Goal: Transaction & Acquisition: Purchase product/service

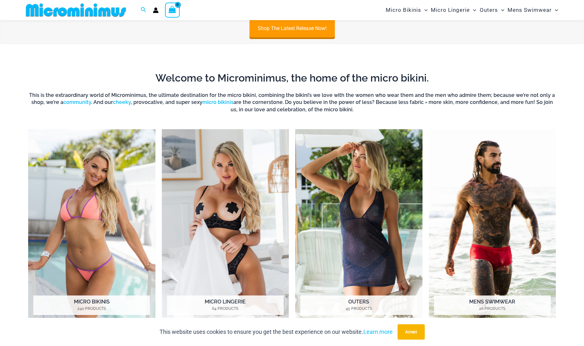
scroll to position [220, 0]
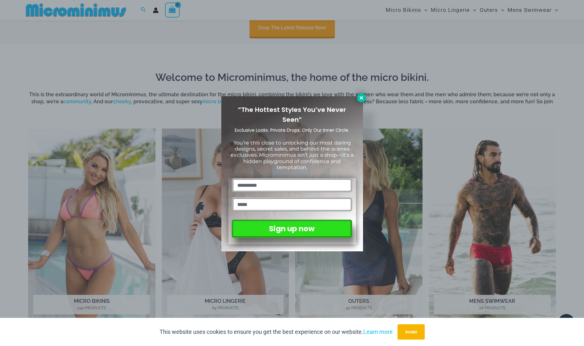
click at [361, 97] on icon at bounding box center [362, 98] width 4 height 4
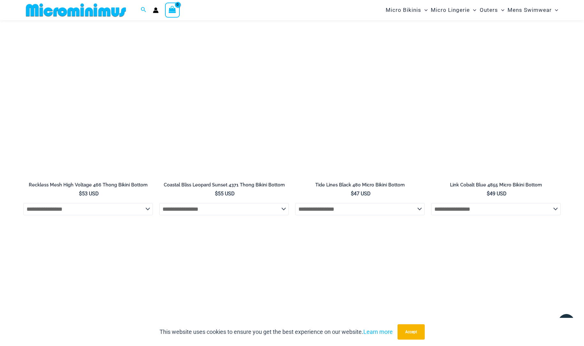
scroll to position [1701, 0]
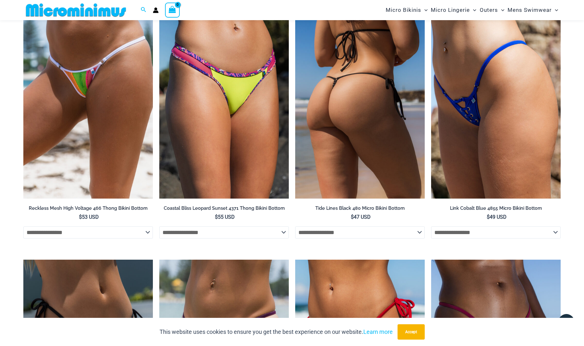
click at [342, 158] on img at bounding box center [360, 101] width 130 height 195
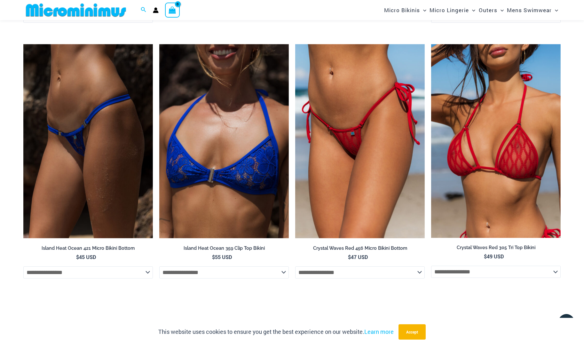
scroll to position [2001, 0]
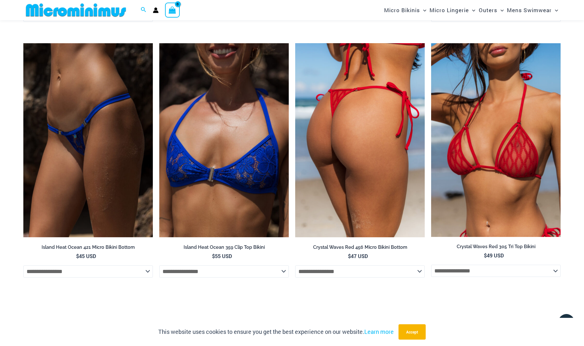
click at [360, 200] on img at bounding box center [360, 140] width 130 height 195
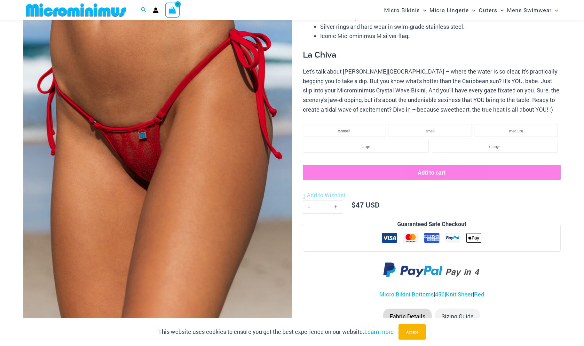
scroll to position [108, 1]
click at [179, 238] on img at bounding box center [157, 151] width 269 height 403
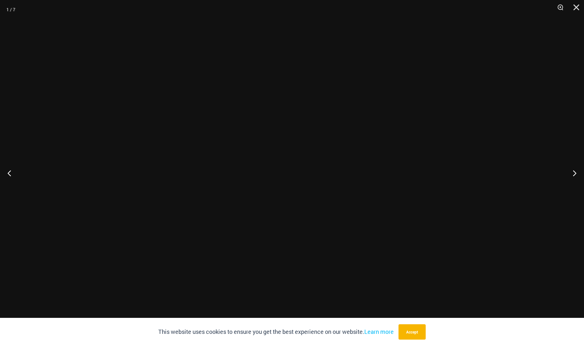
scroll to position [108, 0]
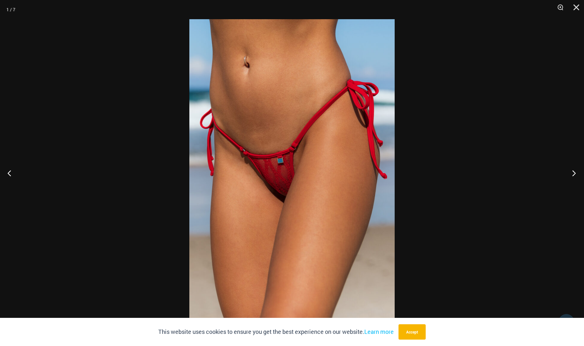
click at [575, 175] on button "Next" at bounding box center [572, 173] width 24 height 32
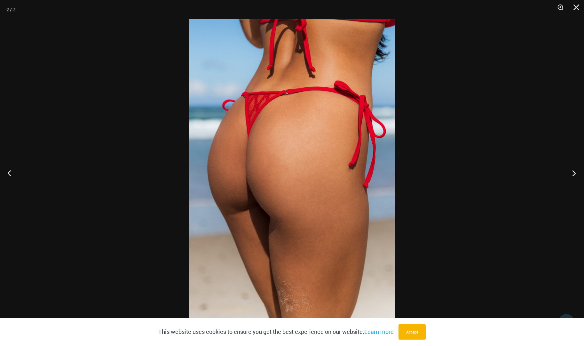
click at [575, 175] on button "Next" at bounding box center [572, 173] width 24 height 32
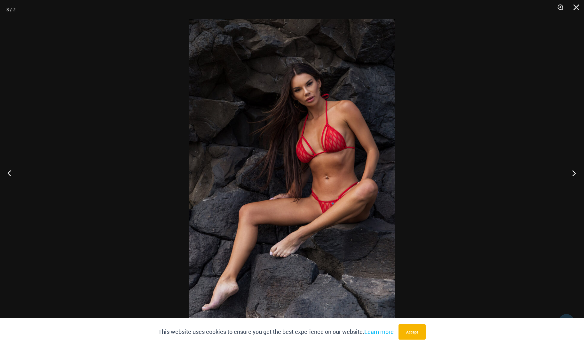
click at [575, 175] on button "Next" at bounding box center [572, 173] width 24 height 32
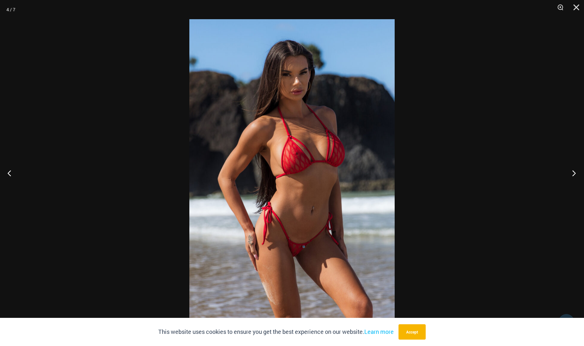
click at [575, 175] on button "Next" at bounding box center [572, 173] width 24 height 32
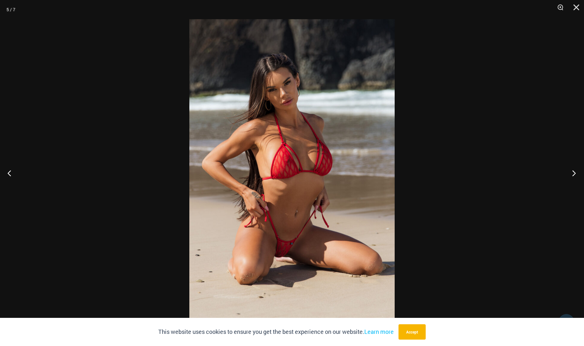
click at [575, 175] on button "Next" at bounding box center [572, 173] width 24 height 32
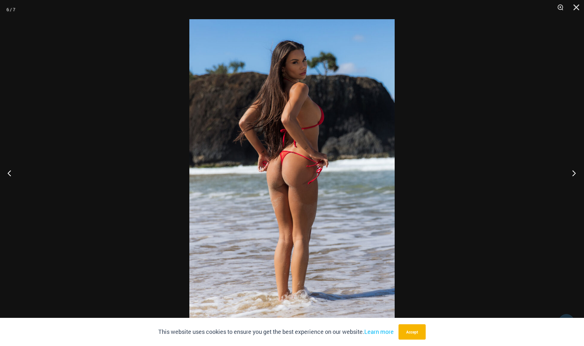
click at [575, 175] on button "Next" at bounding box center [572, 173] width 24 height 32
